Goal: Find specific page/section: Find specific page/section

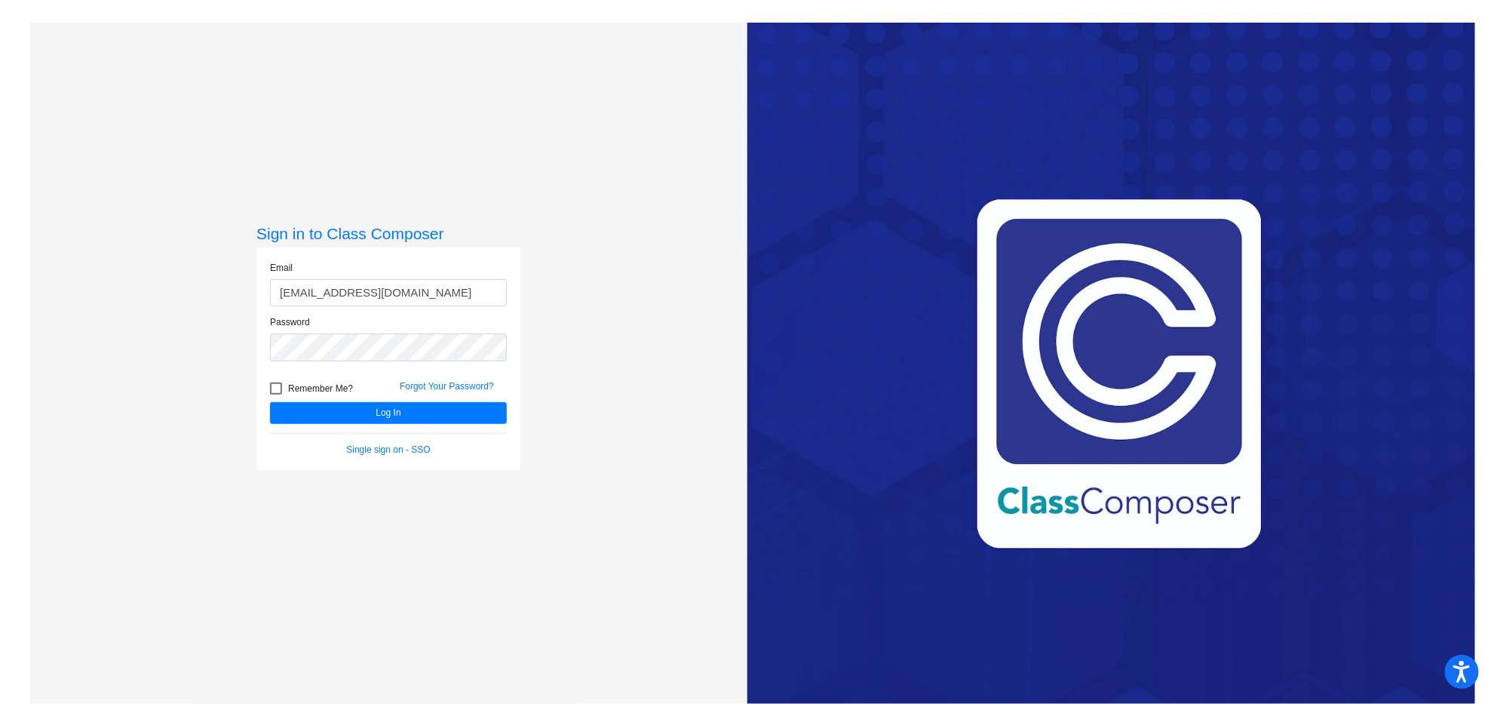
type input "[EMAIL_ADDRESS][DOMAIN_NAME]"
click at [270, 402] on button "Log In" at bounding box center [388, 413] width 237 height 22
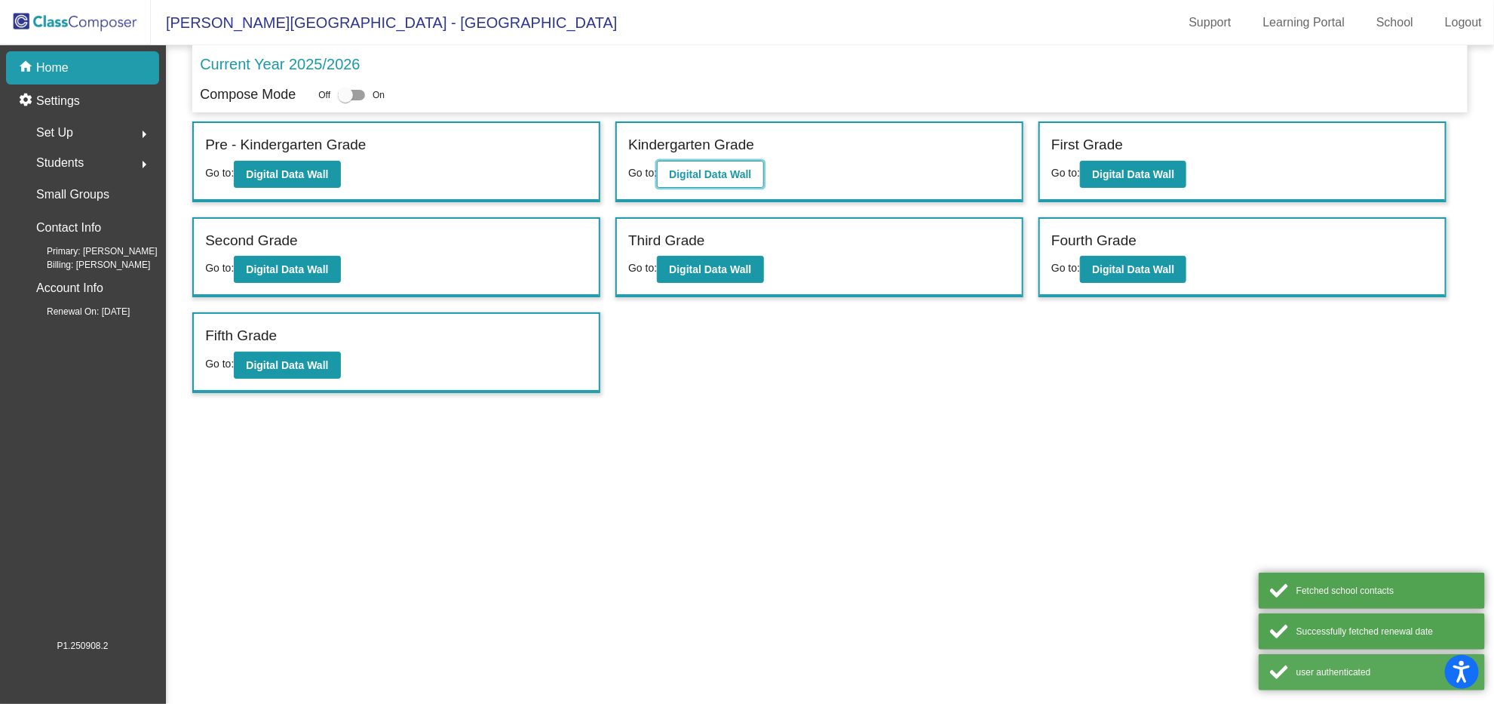
click at [743, 170] on b "Digital Data Wall" at bounding box center [710, 174] width 82 height 12
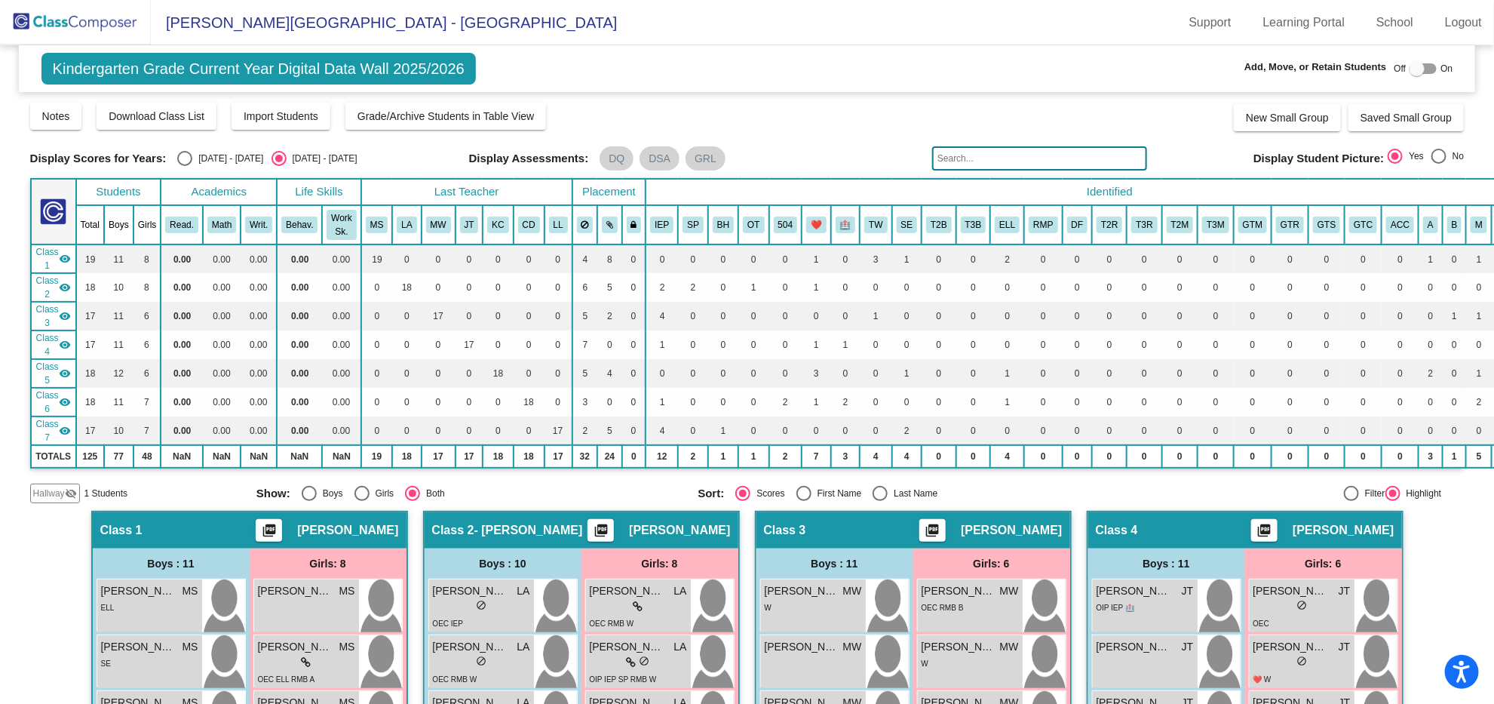
click at [80, 26] on img at bounding box center [75, 22] width 151 height 44
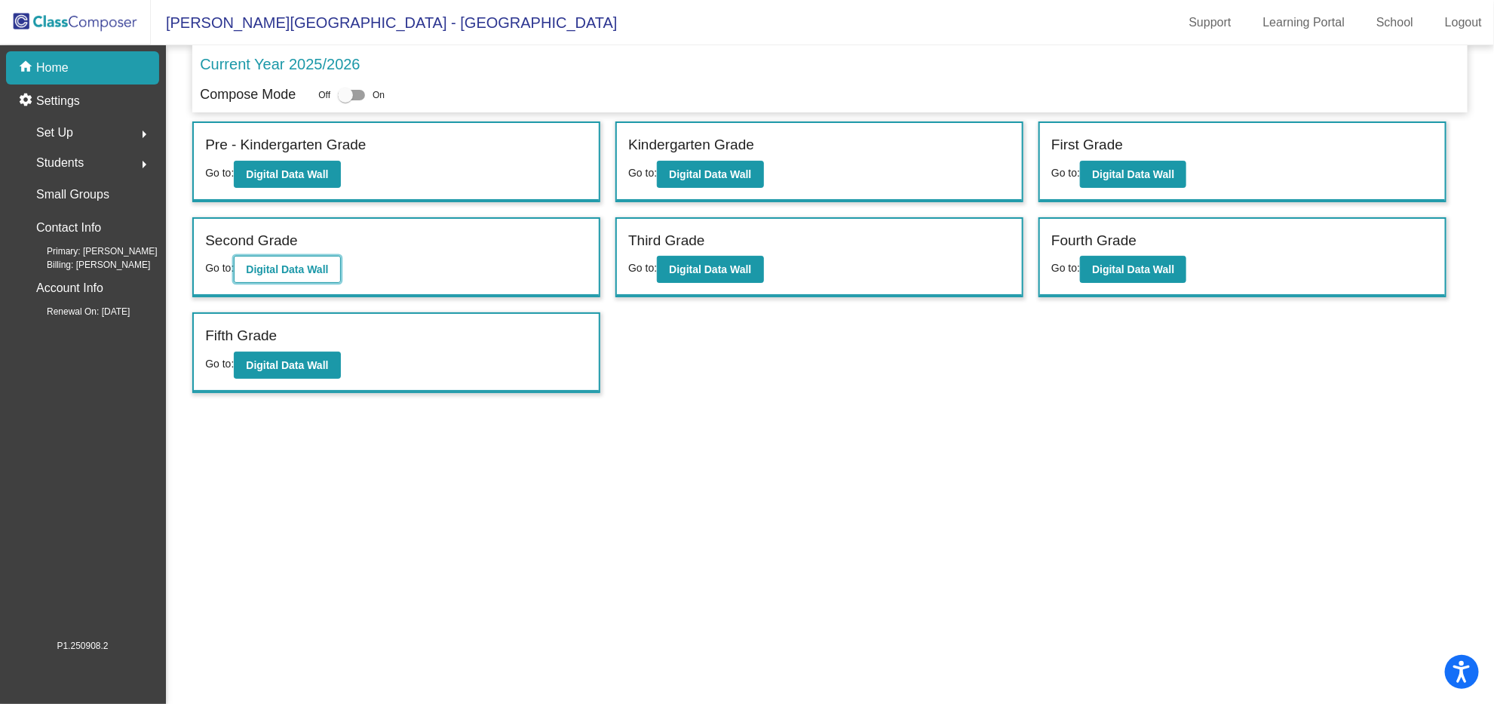
click at [308, 269] on b "Digital Data Wall" at bounding box center [287, 269] width 82 height 12
